Goal: Task Accomplishment & Management: Use online tool/utility

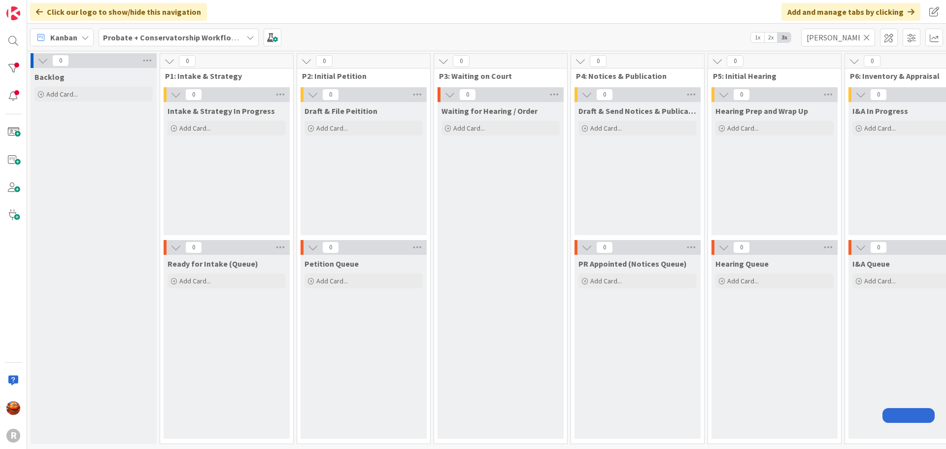
click at [115, 37] on b "Probate + Conservatorship Workflow (FL2)" at bounding box center [179, 38] width 153 height 10
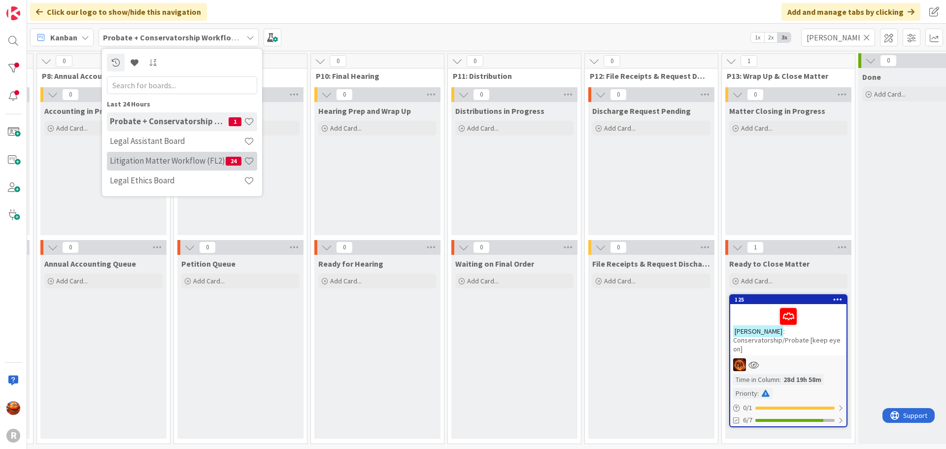
click at [145, 159] on h4 "Litigation Matter Workflow (FL2)" at bounding box center [168, 161] width 116 height 10
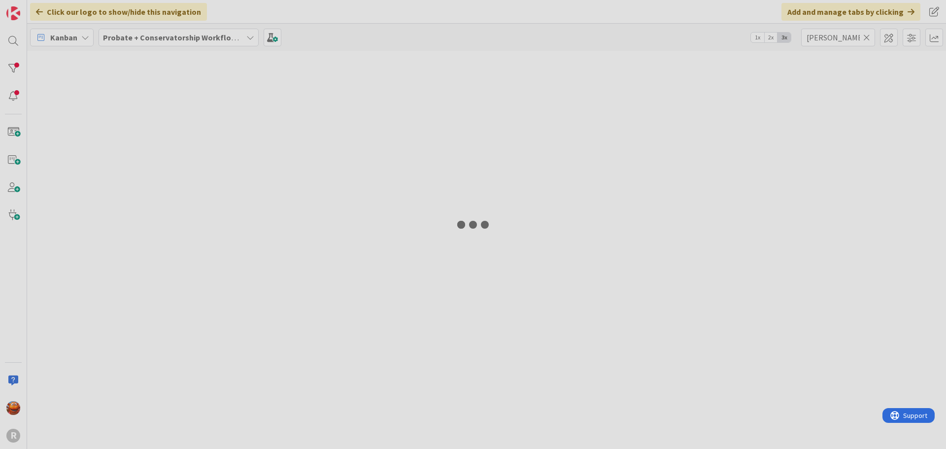
type input "[PERSON_NAME]"
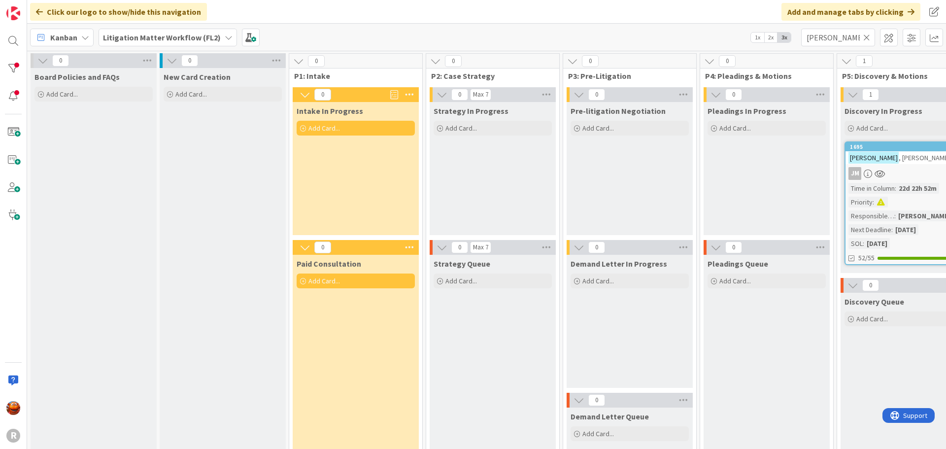
drag, startPoint x: 870, startPoint y: 38, endPoint x: 847, endPoint y: 38, distance: 22.7
click at [870, 38] on icon at bounding box center [866, 37] width 7 height 9
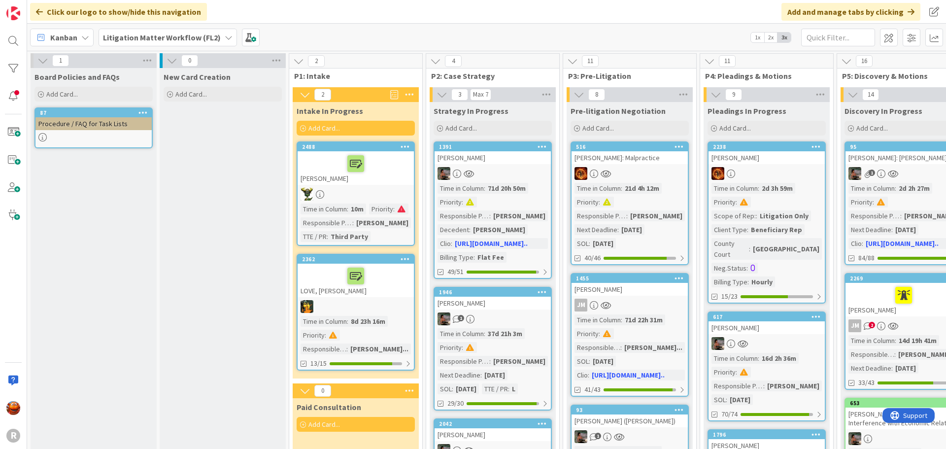
click at [320, 178] on div "[PERSON_NAME]" at bounding box center [356, 168] width 116 height 34
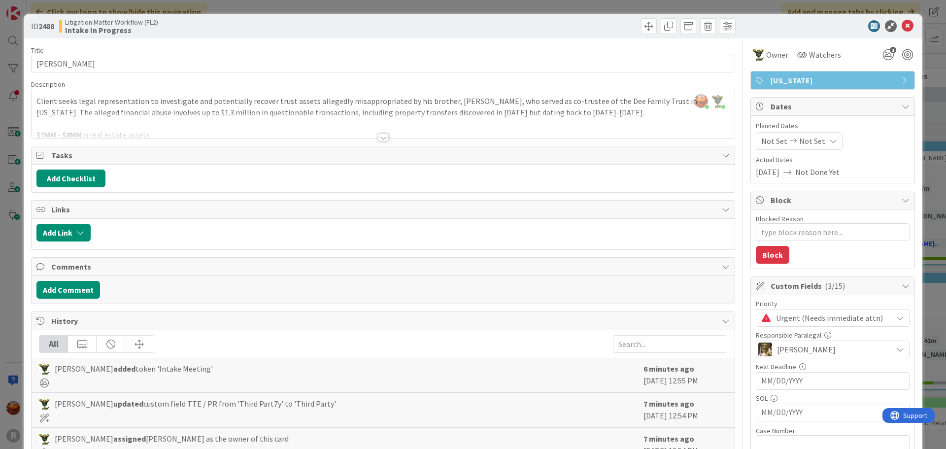
click at [0, 154] on div "ID 2488 Litigation Matter Workflow (FL2) Intake In Progress Title 9 / 128 [PERS…" at bounding box center [473, 224] width 946 height 449
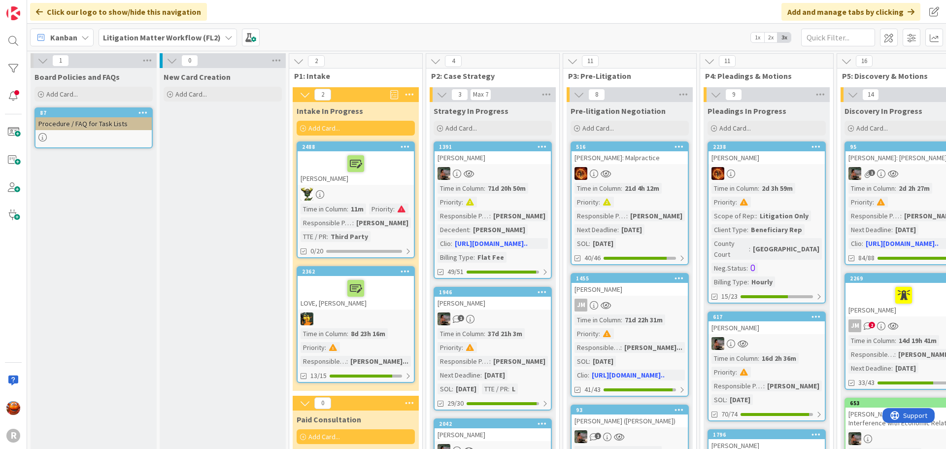
click at [387, 187] on link "2488 [PERSON_NAME] Time in Column : 11m Priority : Responsible Paralegal : [PER…" at bounding box center [356, 199] width 118 height 117
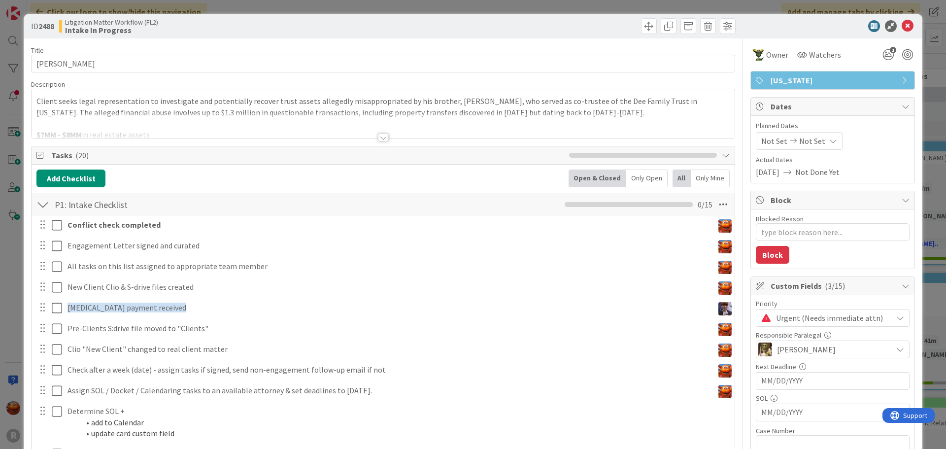
click at [246, 146] on div "Tasks ( 20 ) Add Checklist Open & Closed Only Open All Only Mine P1: Intake Che…" at bounding box center [383, 454] width 704 height 617
click at [258, 135] on div at bounding box center [383, 125] width 703 height 25
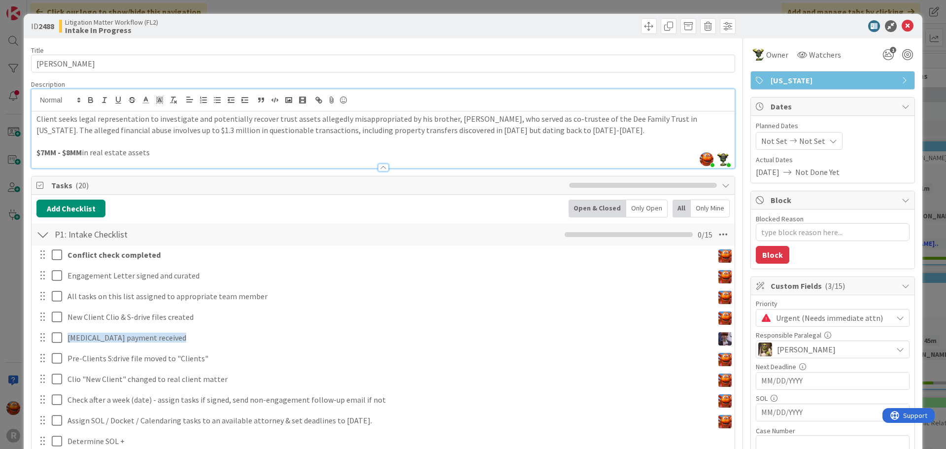
type textarea "x"
